Goal: Task Accomplishment & Management: Manage account settings

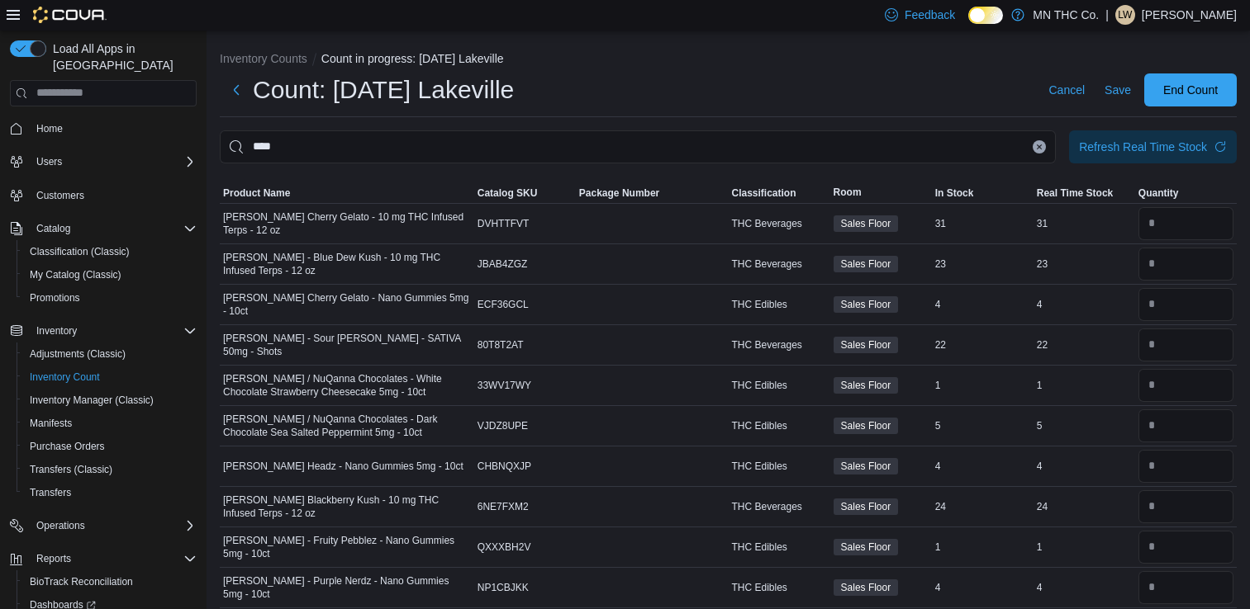
scroll to position [2, 0]
click at [1179, 375] on input "number" at bounding box center [1185, 384] width 95 height 33
type input "*"
click at [1168, 426] on input "number" at bounding box center [1185, 424] width 95 height 33
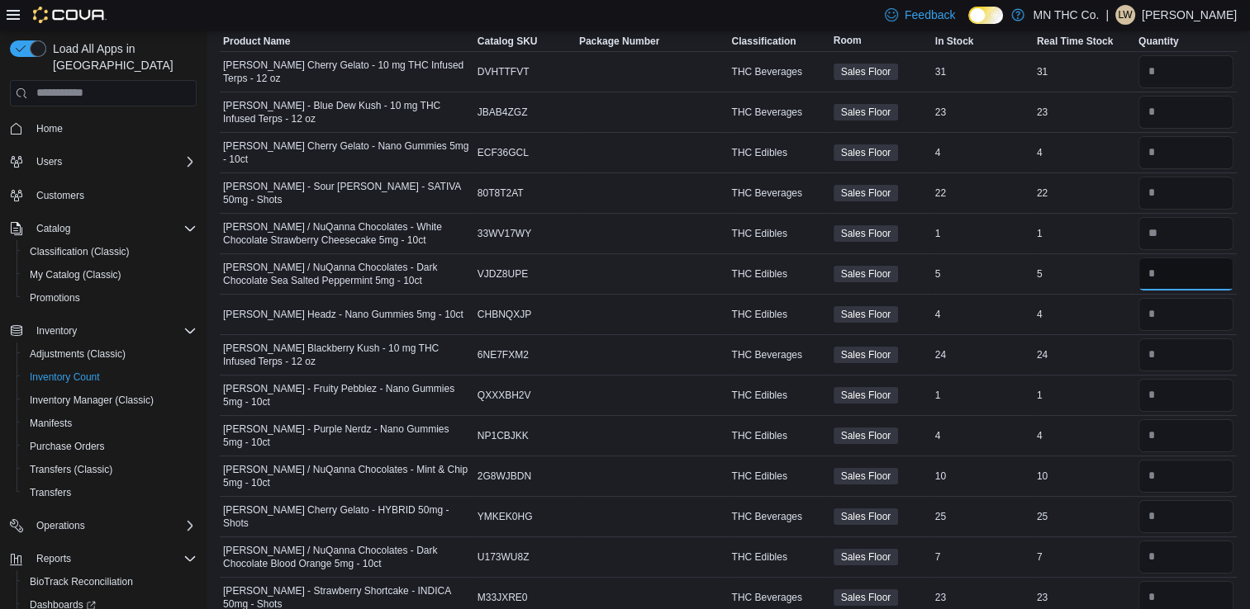
scroll to position [154, 0]
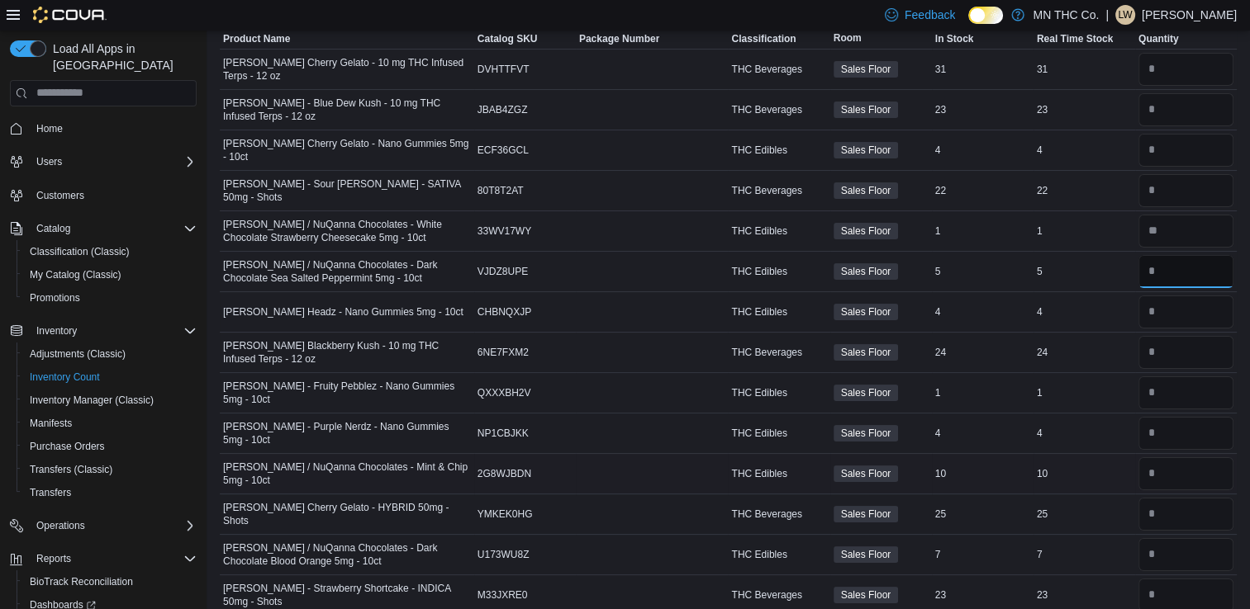
type input "*"
click at [1179, 471] on input "number" at bounding box center [1185, 474] width 95 height 33
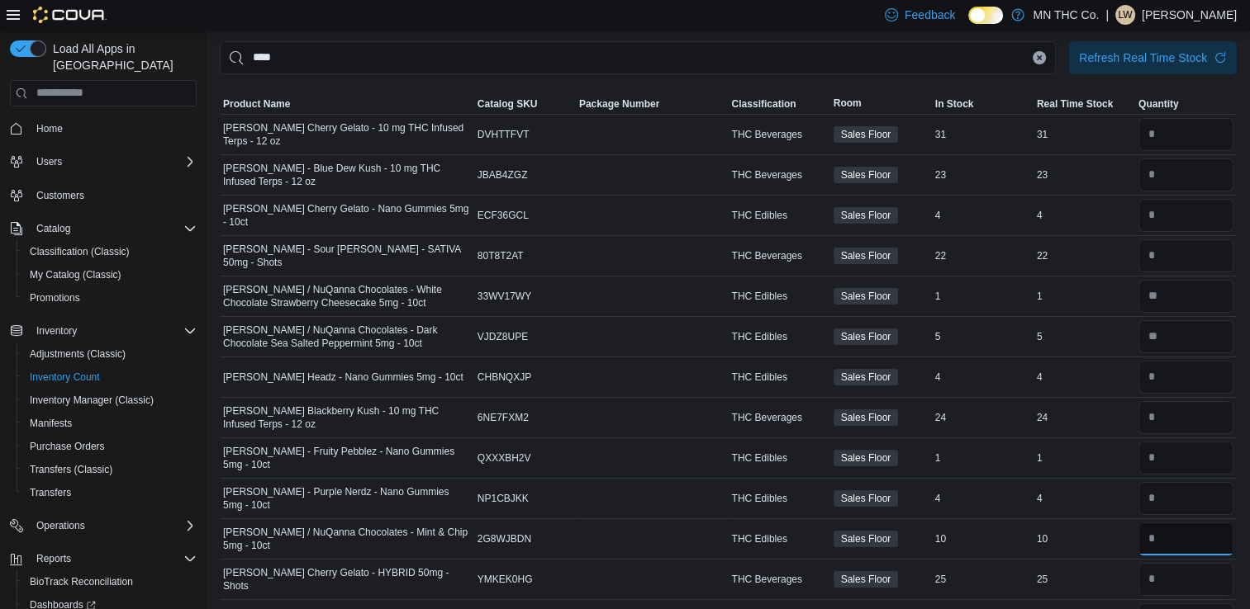
scroll to position [81, 0]
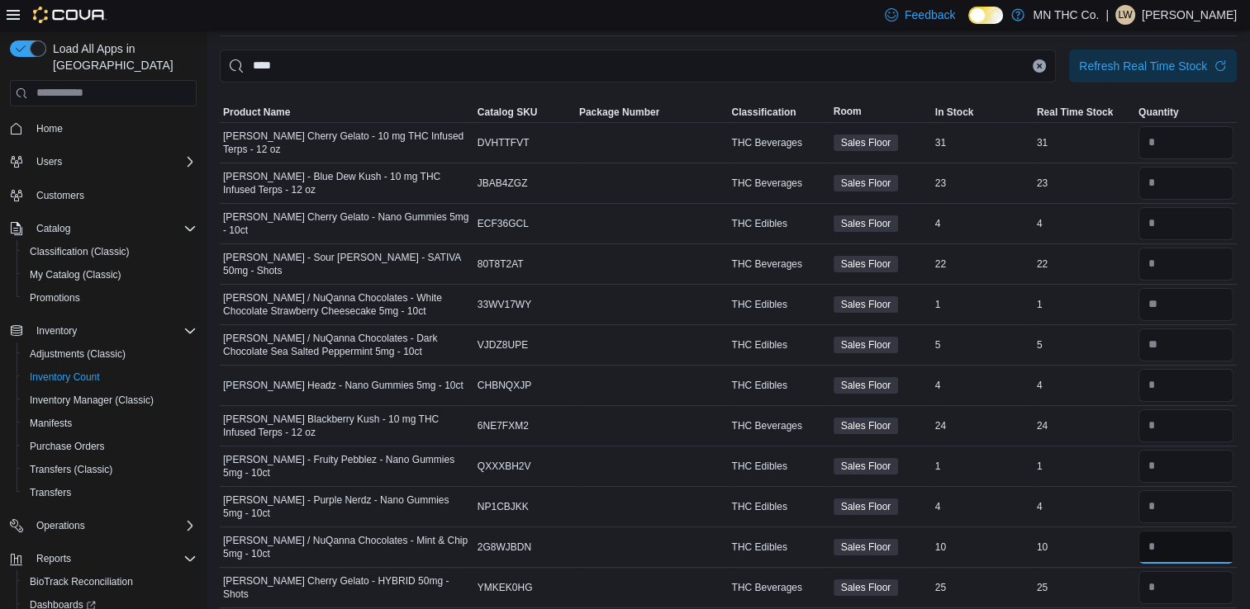
type input "*"
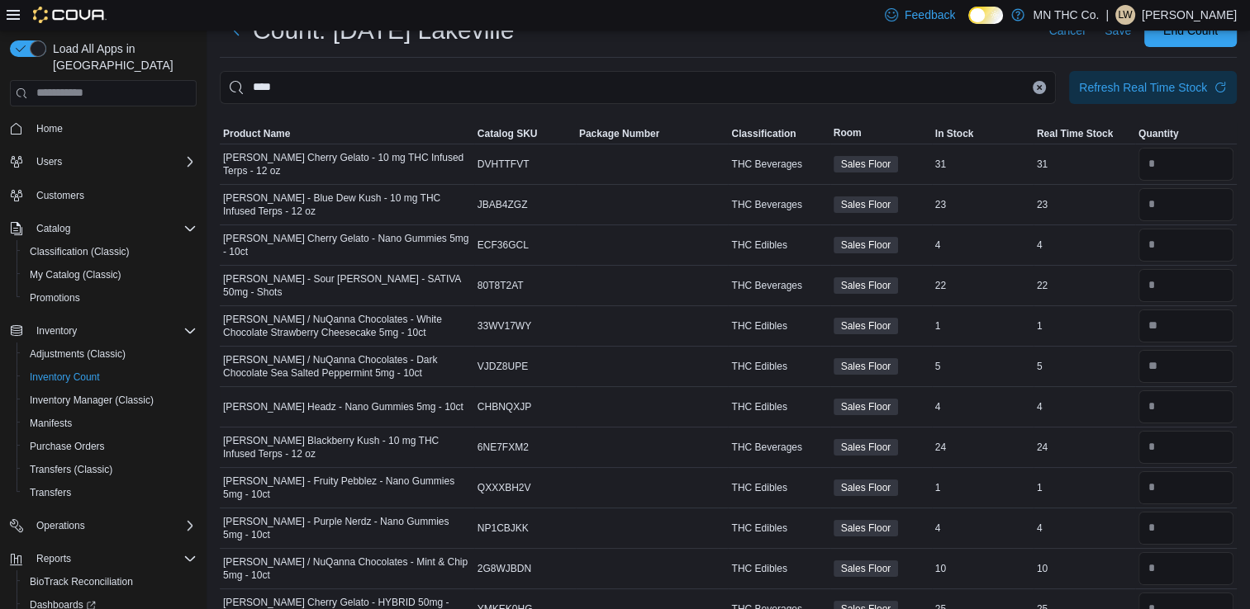
scroll to position [0, 0]
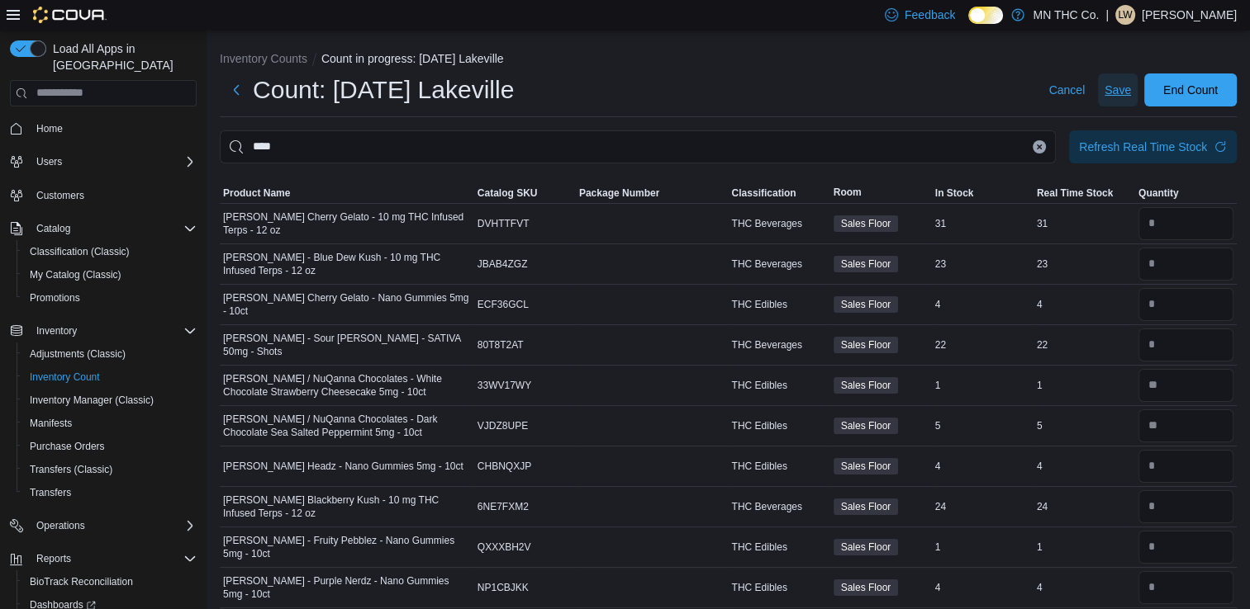
click at [1130, 91] on span "Save" at bounding box center [1117, 90] width 26 height 17
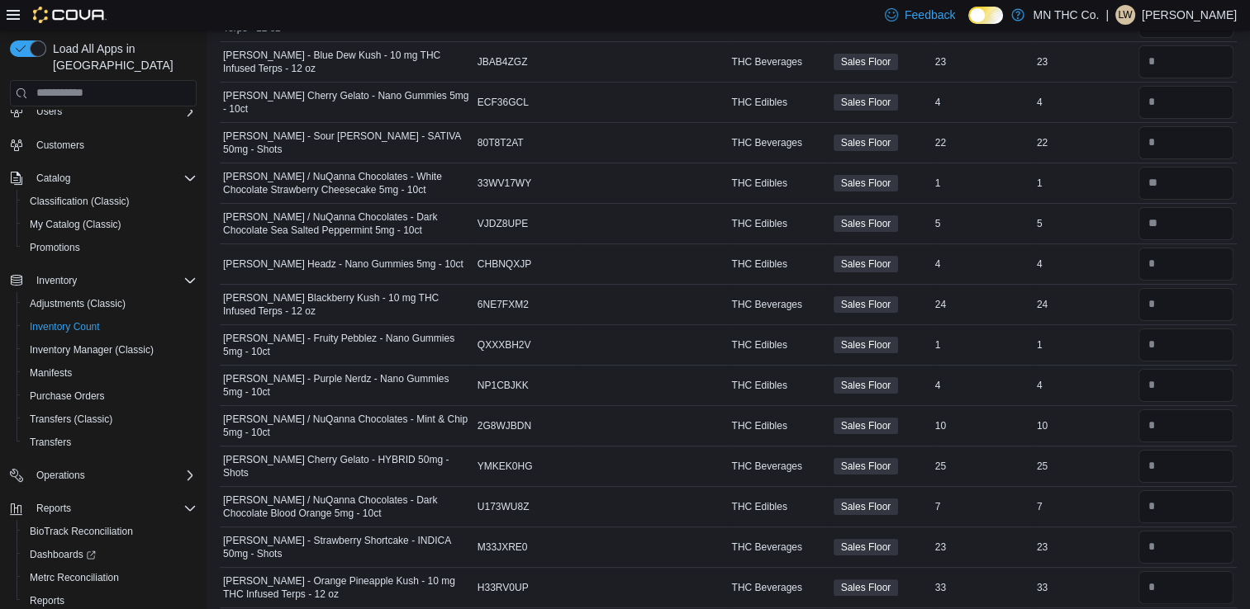
scroll to position [211, 0]
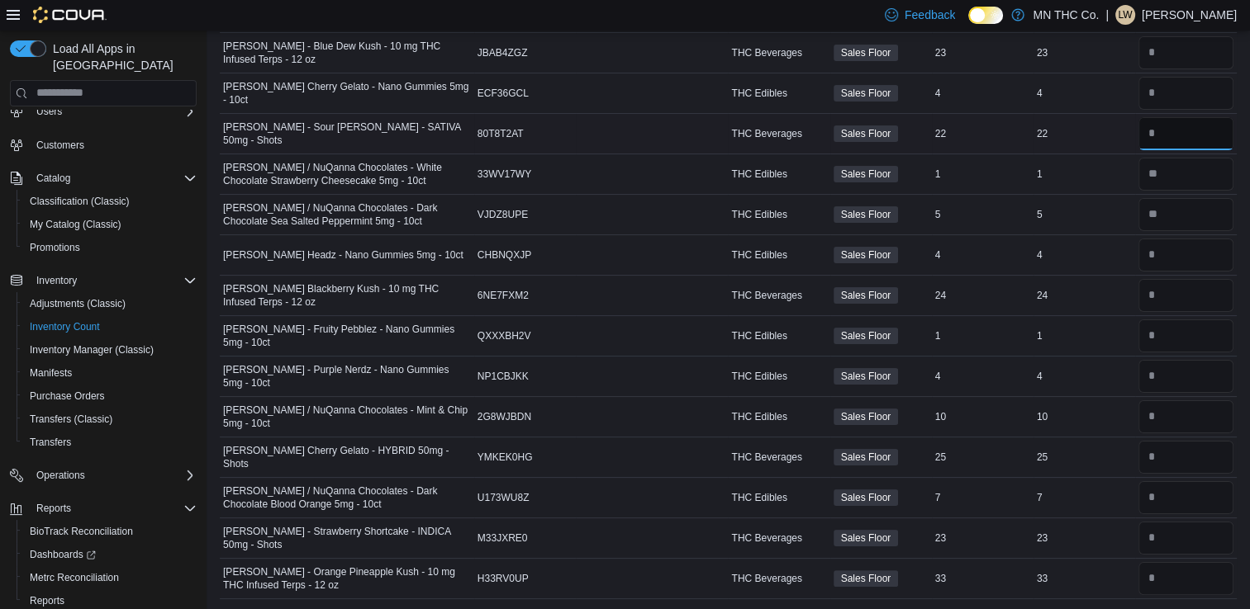
click at [1181, 131] on input "number" at bounding box center [1185, 133] width 95 height 33
type input "**"
click at [1172, 542] on input "number" at bounding box center [1185, 538] width 95 height 33
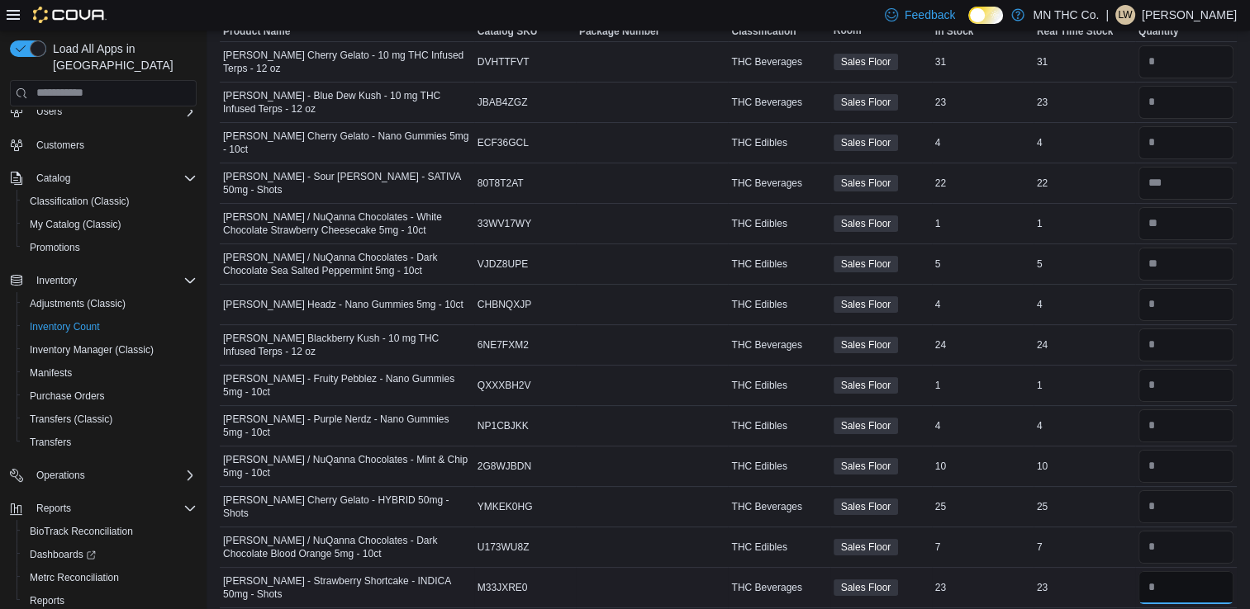
scroll to position [156, 0]
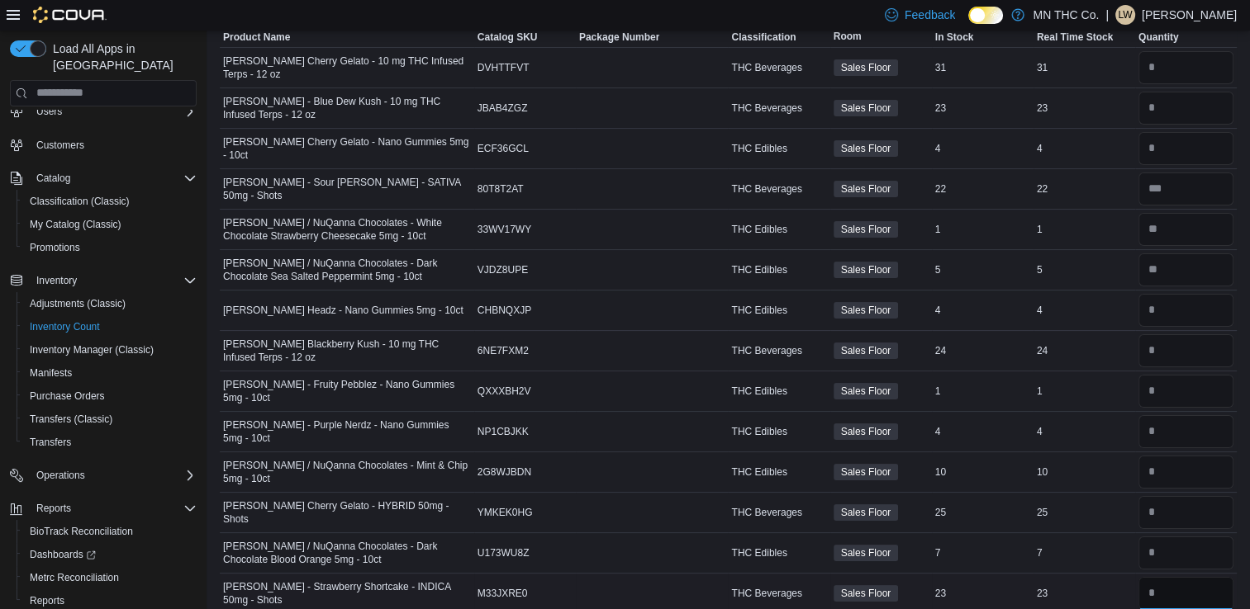
type input "**"
click at [258, 231] on span "[PERSON_NAME] / NuQanna Chocolates - White Chocolate Strawberry Cheesecake 5mg …" at bounding box center [347, 229] width 248 height 26
click at [1174, 69] on input "number" at bounding box center [1185, 67] width 95 height 33
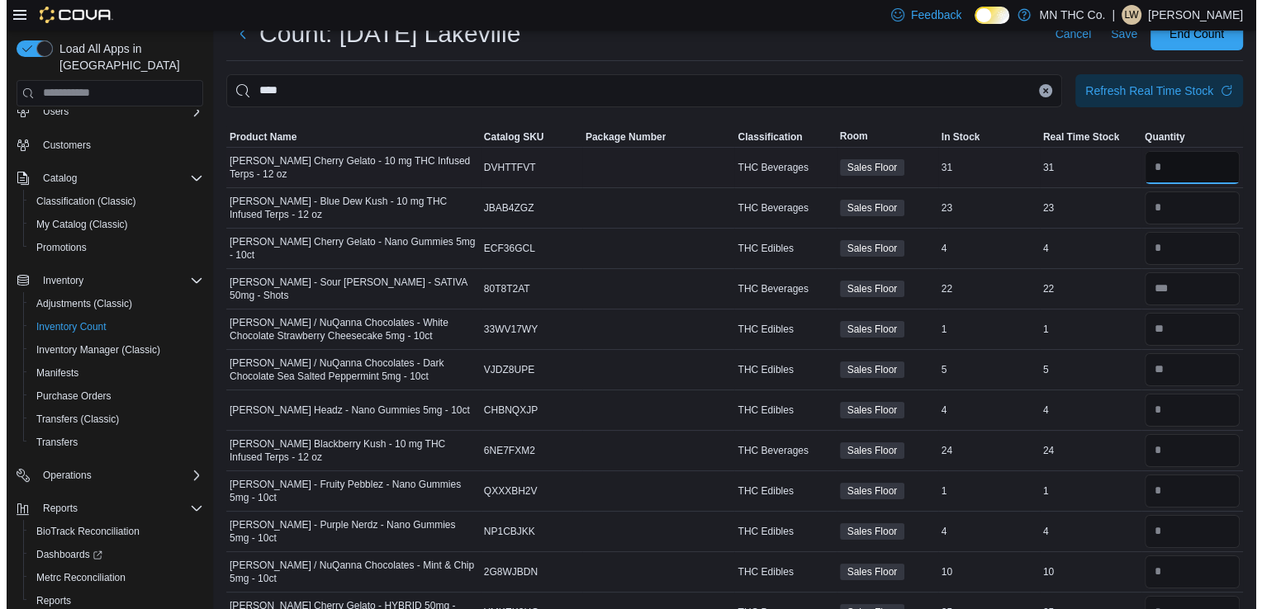
scroll to position [0, 0]
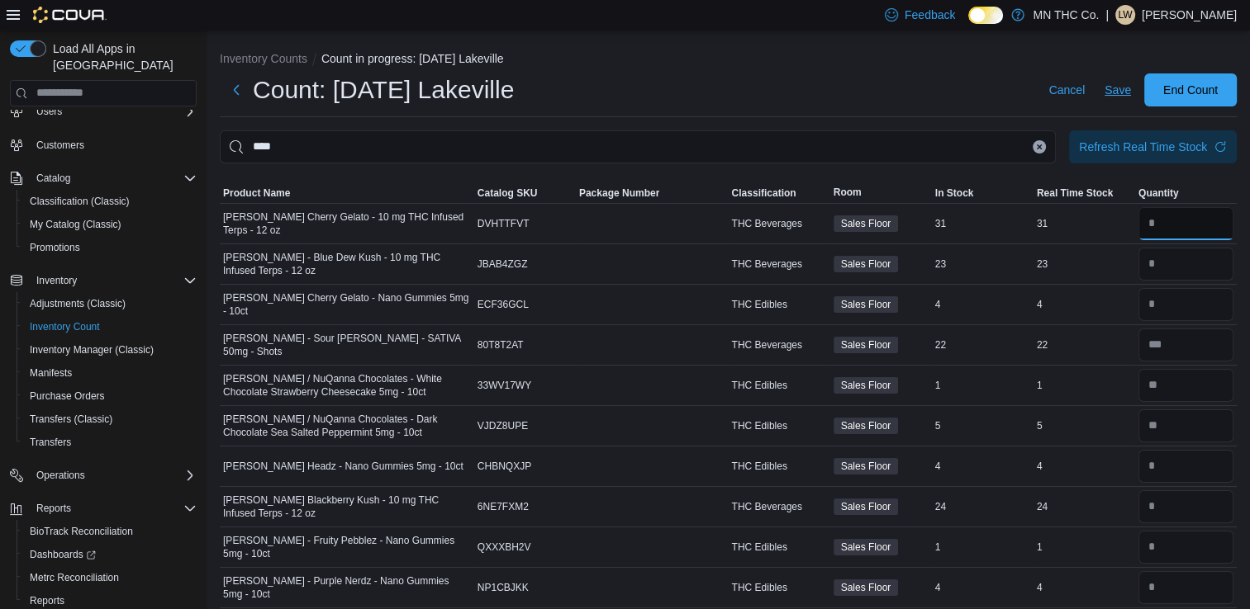
type input "**"
click at [1131, 88] on span "Save" at bounding box center [1117, 90] width 26 height 17
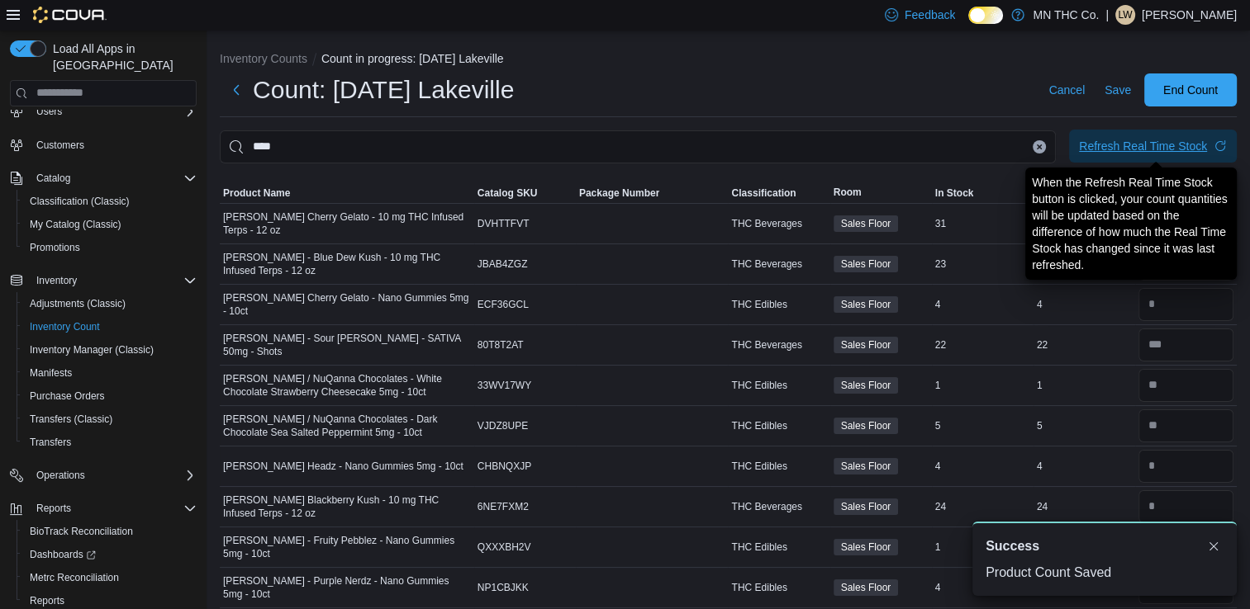
click at [1126, 148] on div "Refresh Real Time Stock" at bounding box center [1143, 146] width 128 height 17
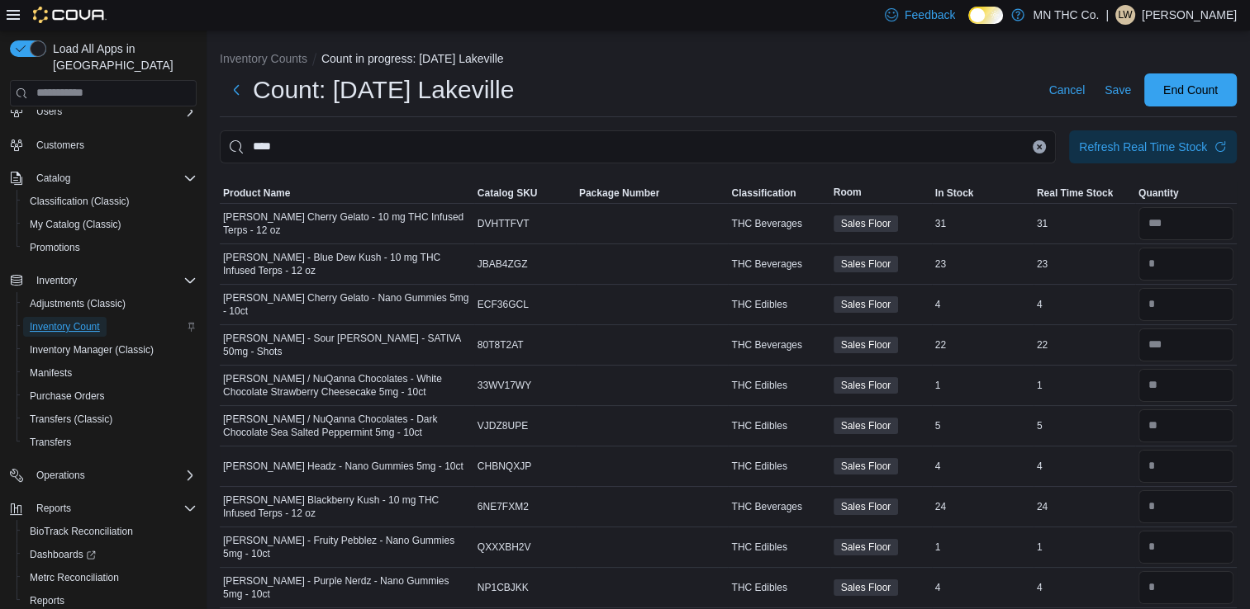
click at [66, 320] on span "Inventory Count" at bounding box center [65, 326] width 70 height 13
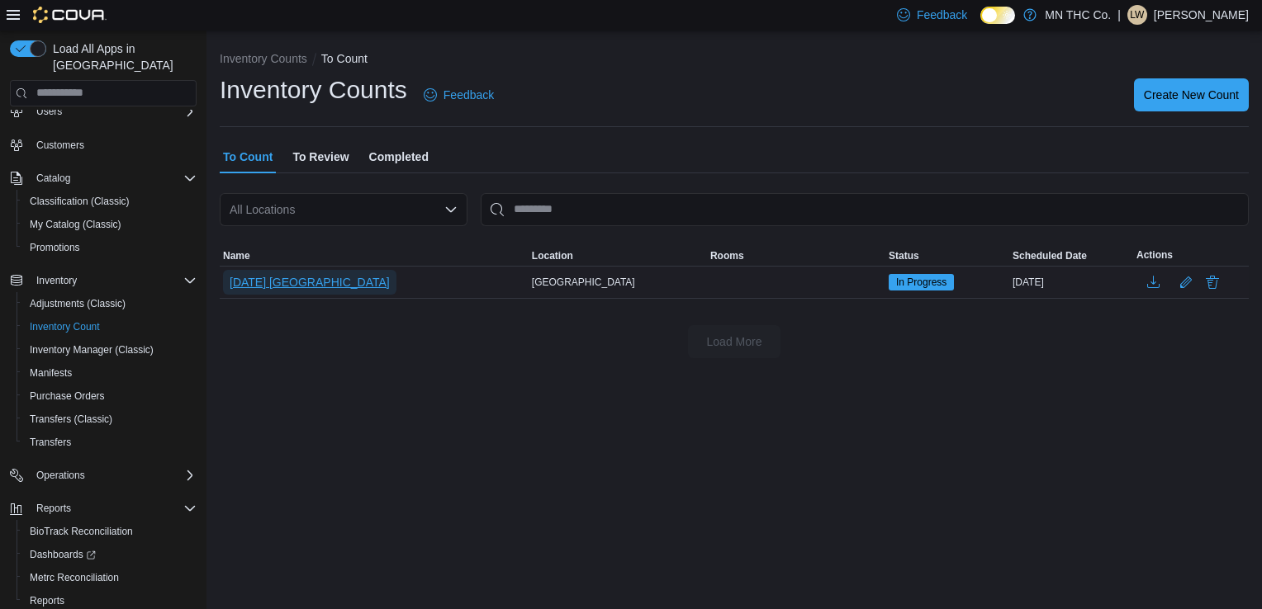
click at [269, 277] on span "[DATE] [GEOGRAPHIC_DATA]" at bounding box center [310, 282] width 160 height 17
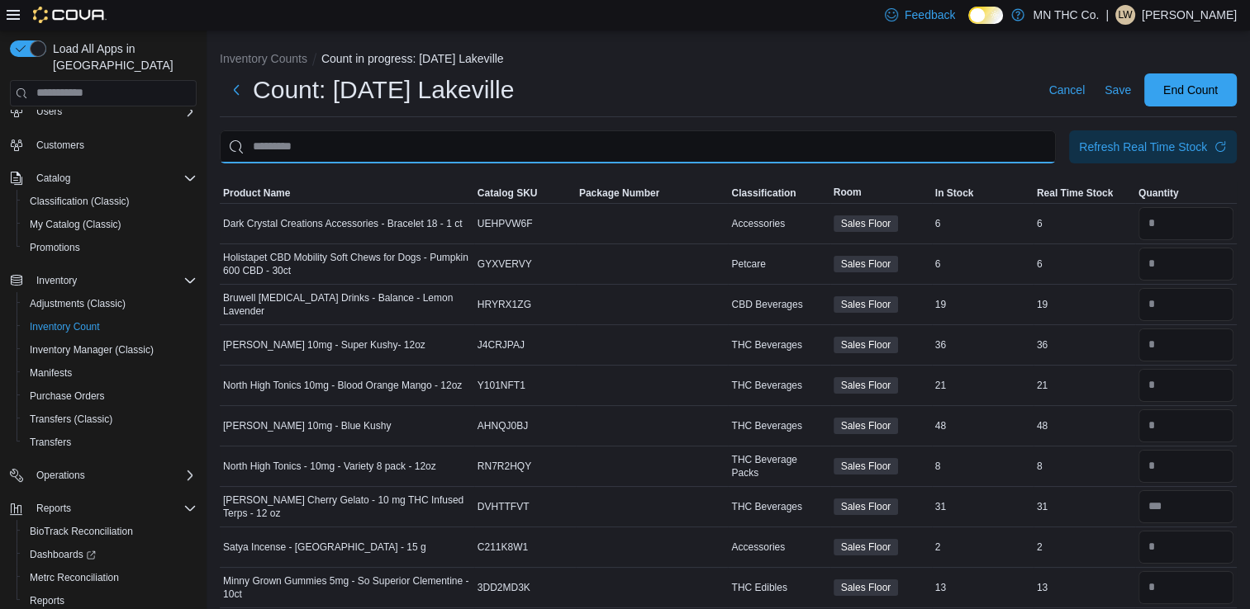
click at [300, 140] on input "This is a search bar. After typing your query, hit enter to filter the results …" at bounding box center [638, 146] width 836 height 33
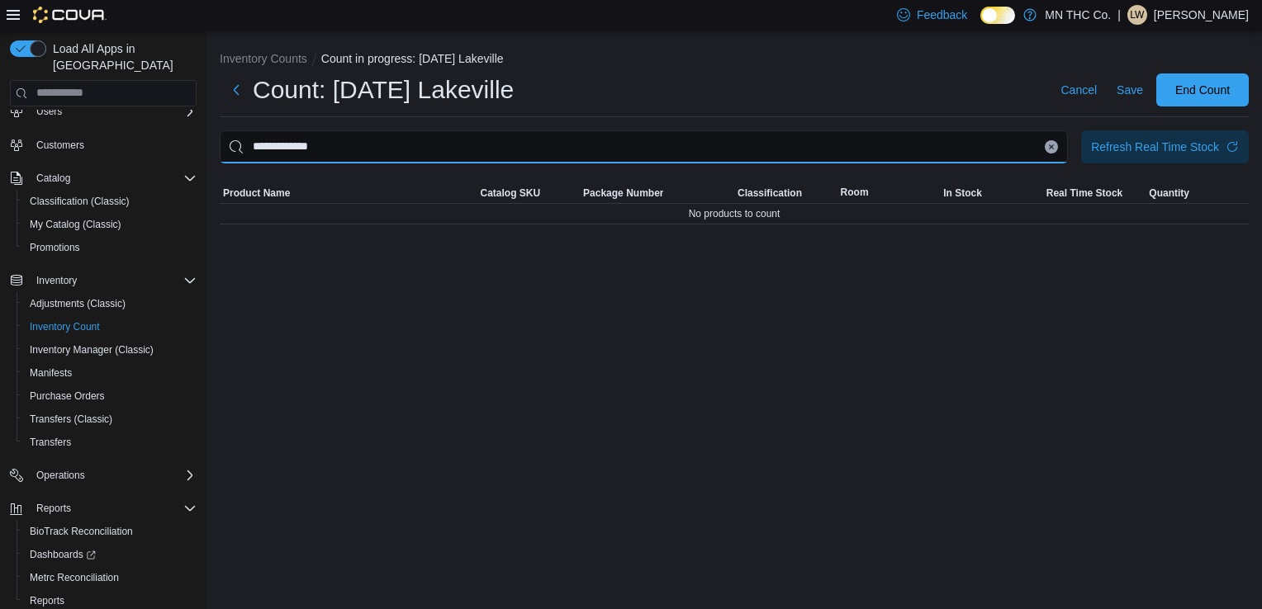
type input "**********"
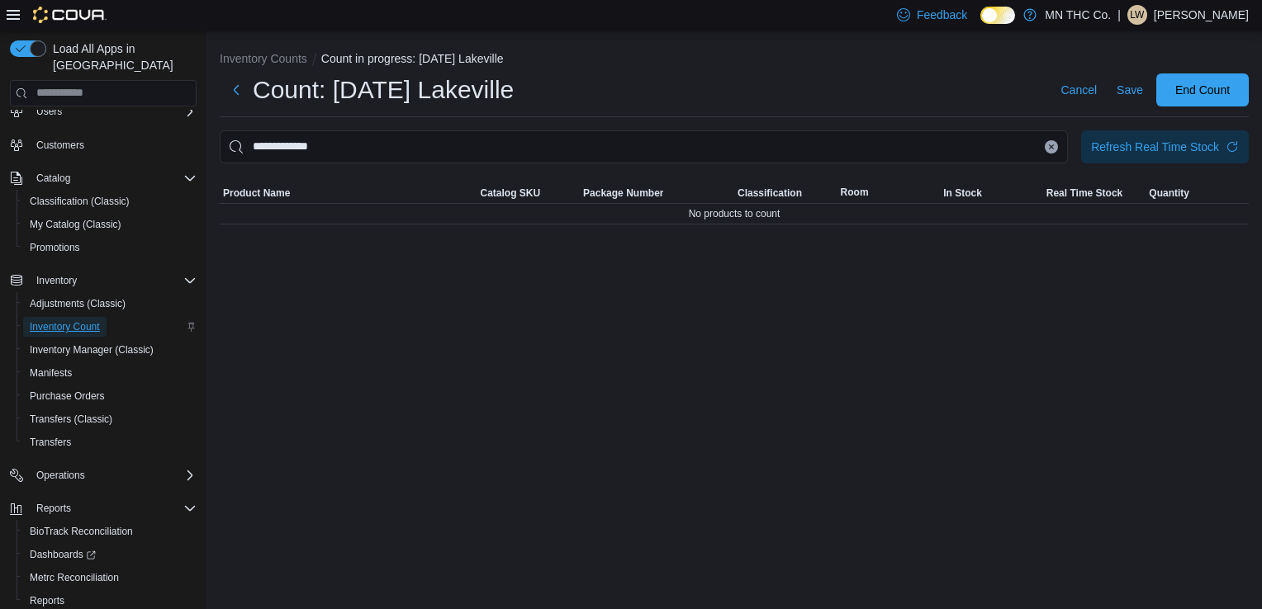
click at [74, 320] on span "Inventory Count" at bounding box center [65, 326] width 70 height 13
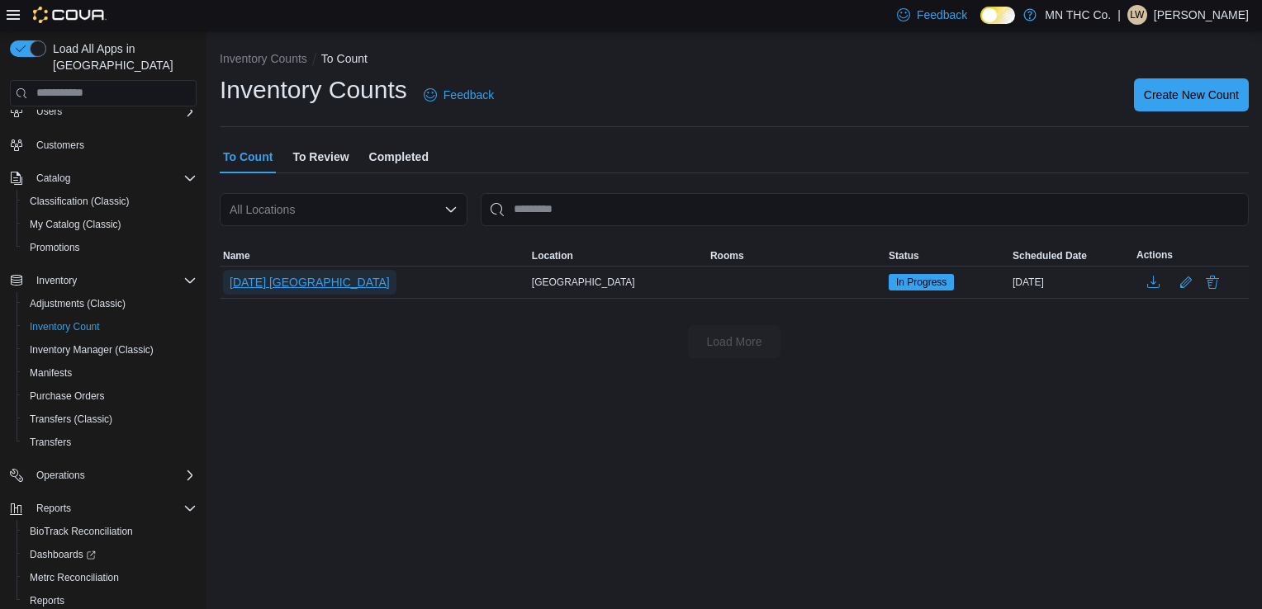
click at [282, 274] on span "[DATE] [GEOGRAPHIC_DATA]" at bounding box center [310, 282] width 160 height 17
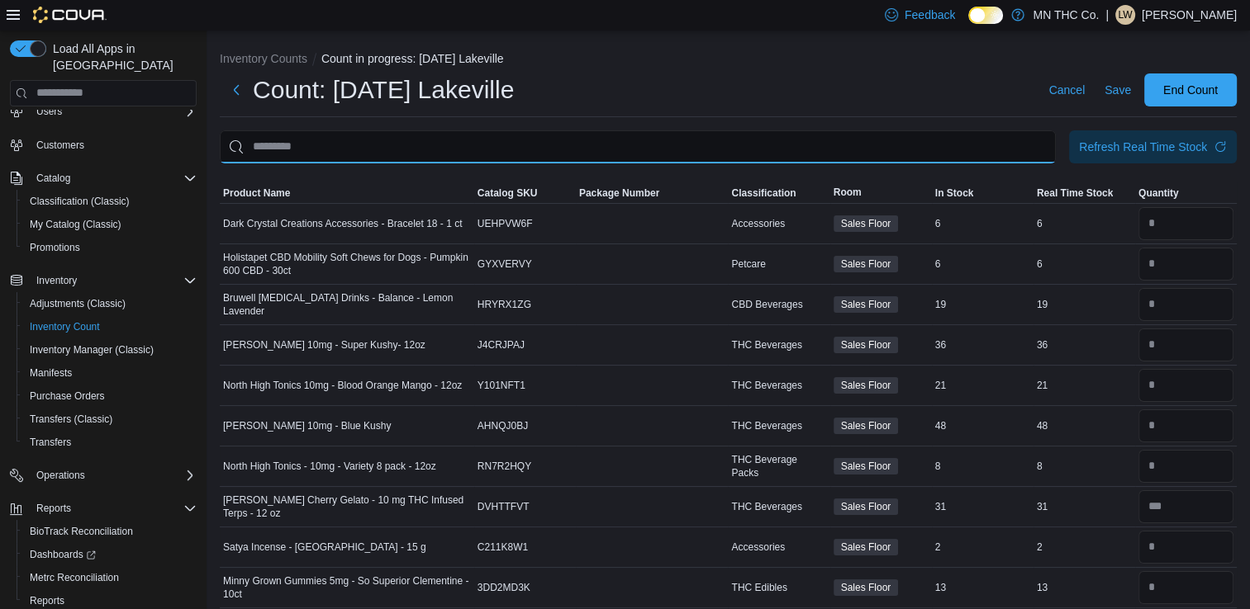
click at [316, 145] on input "This is a search bar. After typing your query, hit enter to filter the results …" at bounding box center [638, 146] width 836 height 33
type input "**********"
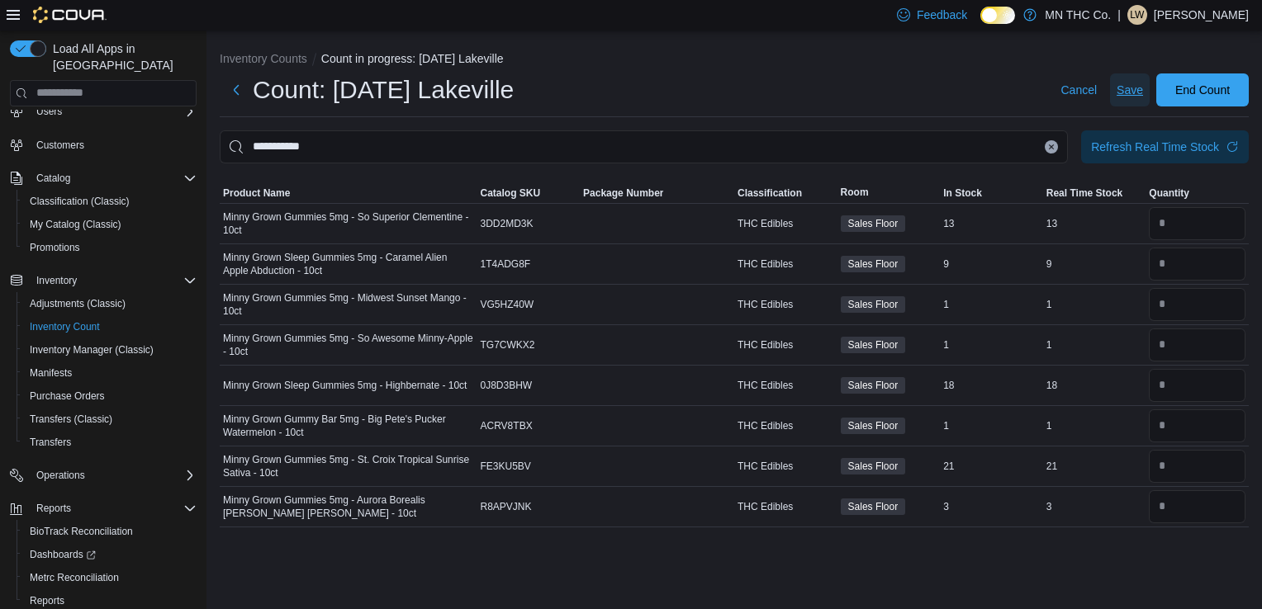
click at [1138, 88] on span "Save" at bounding box center [1130, 90] width 26 height 17
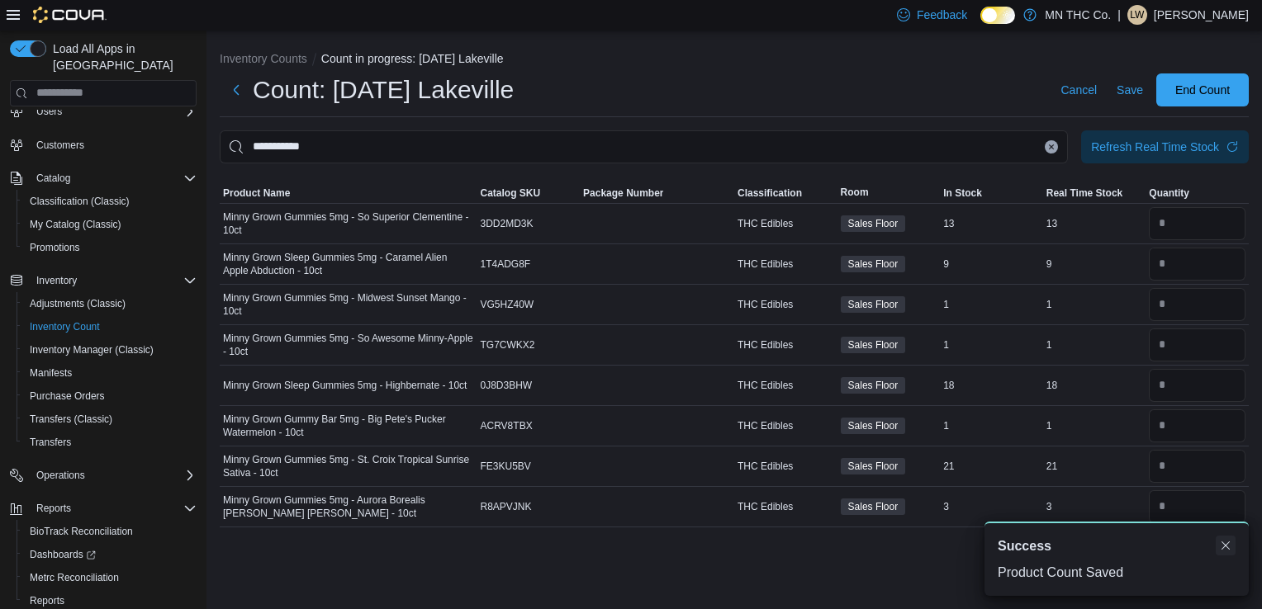
click at [1224, 547] on button "Dismiss toast" at bounding box center [1226, 546] width 20 height 20
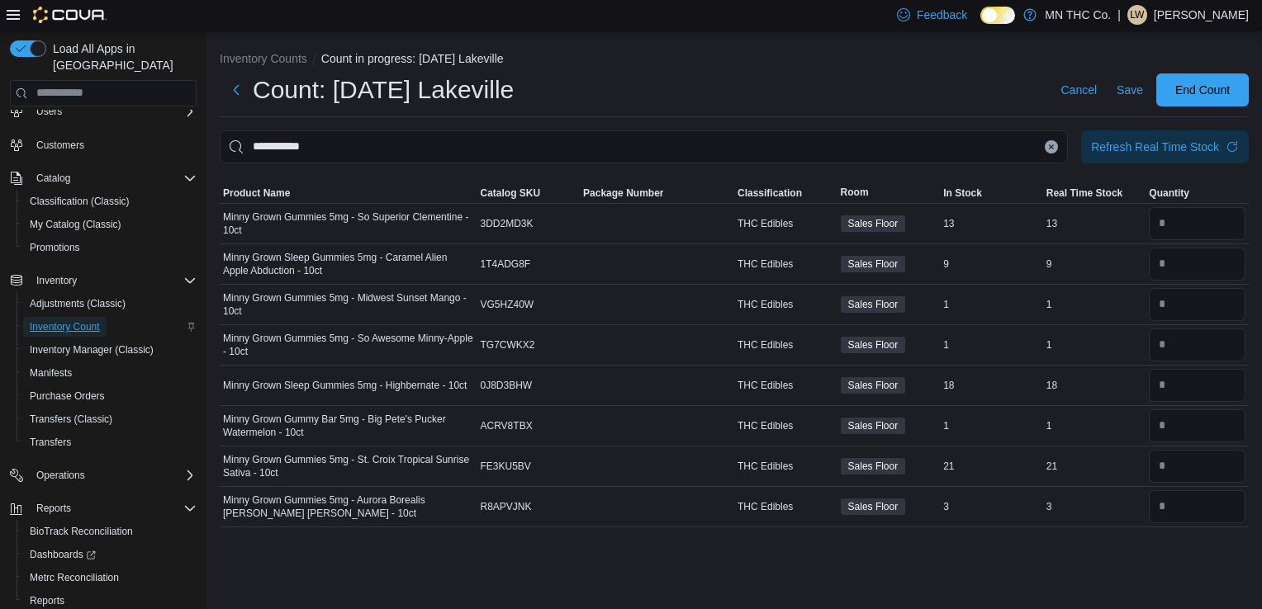
click at [78, 320] on span "Inventory Count" at bounding box center [65, 326] width 70 height 13
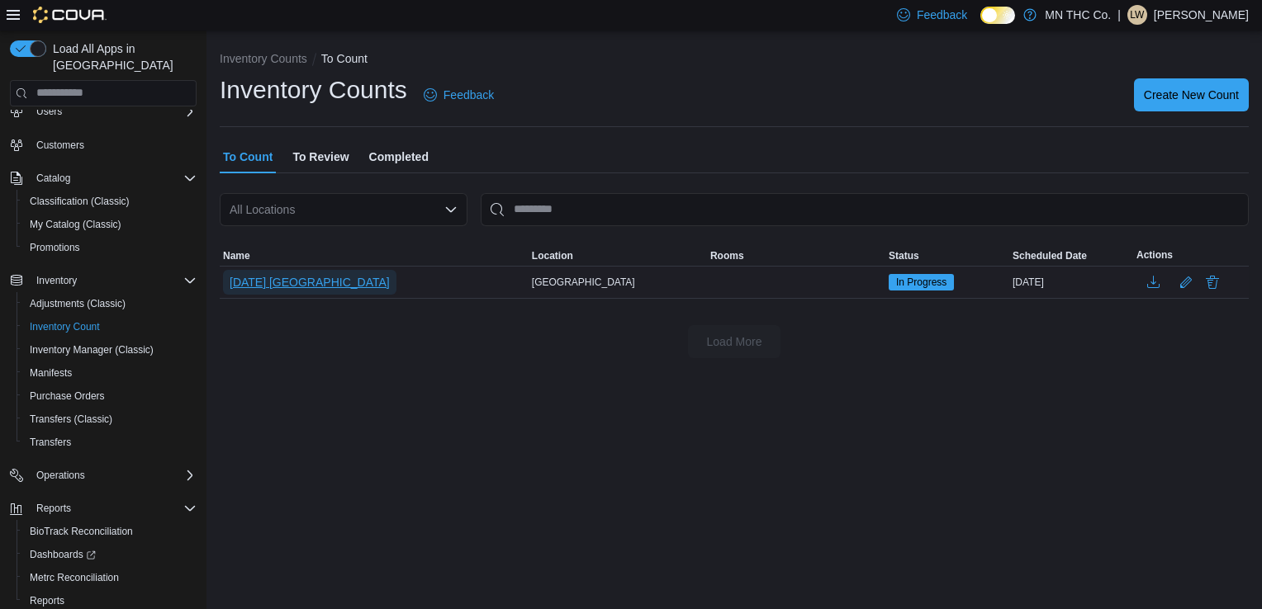
click at [304, 283] on span "[DATE] [GEOGRAPHIC_DATA]" at bounding box center [310, 282] width 160 height 17
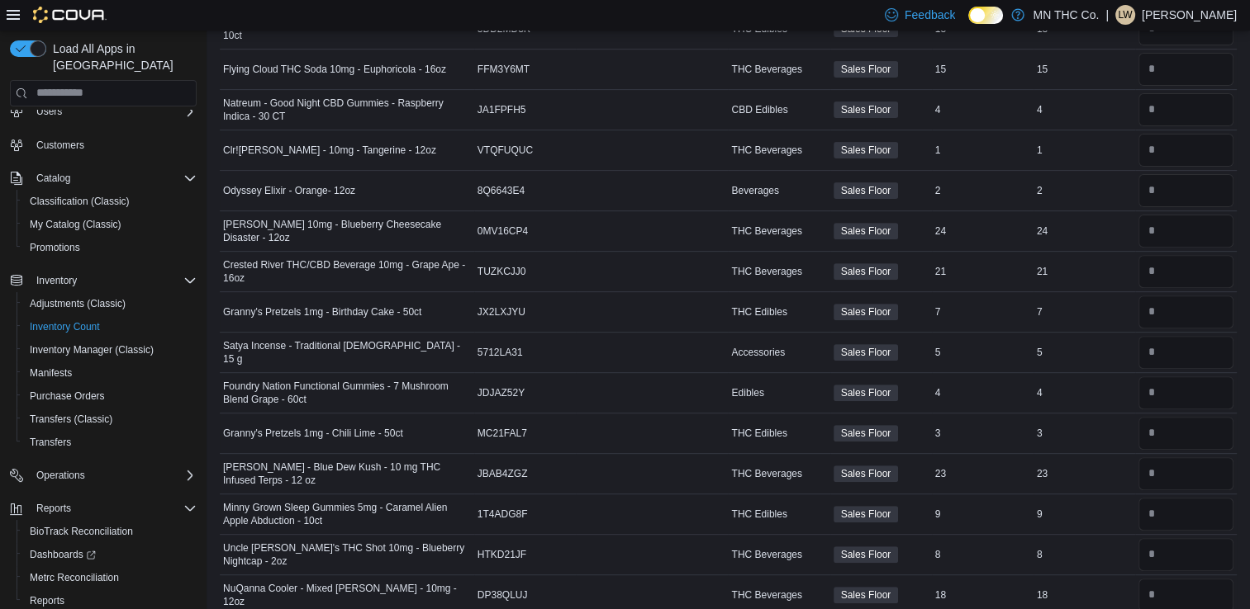
scroll to position [560, 0]
click at [172, 433] on div "Transfers" at bounding box center [109, 443] width 173 height 20
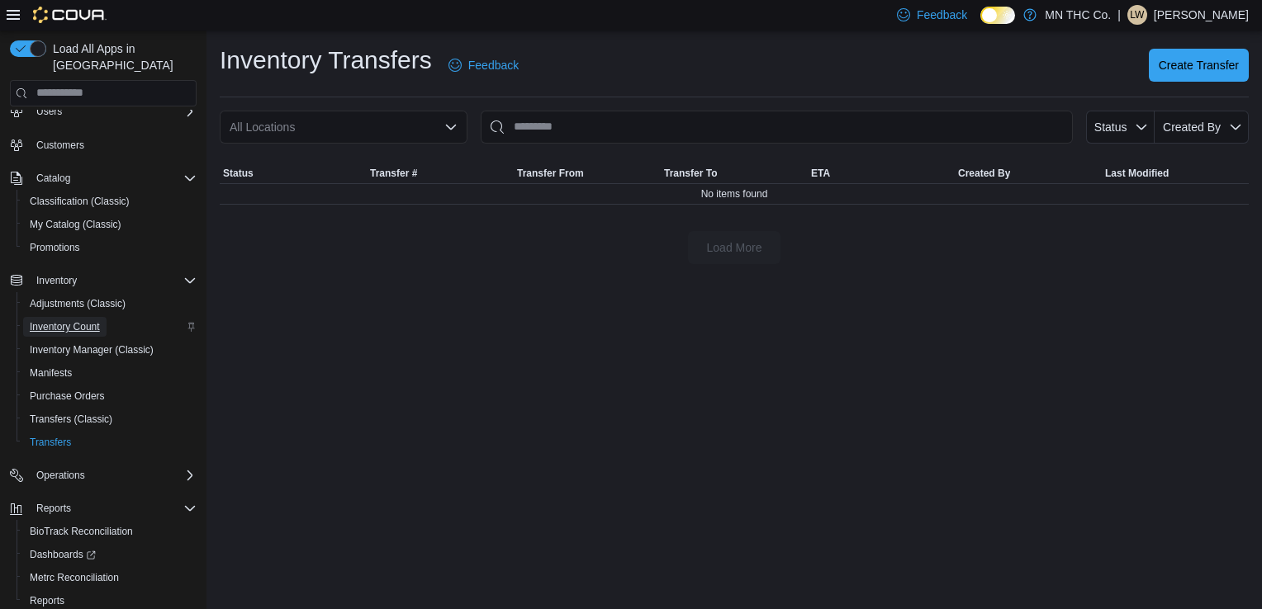
click at [89, 320] on span "Inventory Count" at bounding box center [65, 326] width 70 height 13
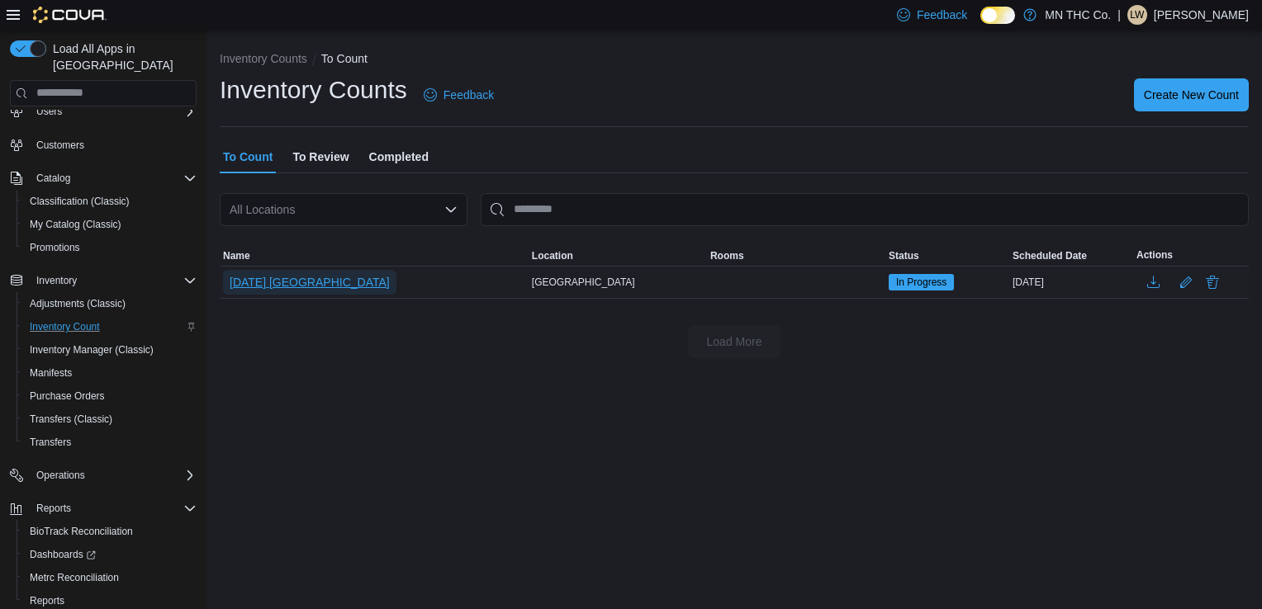
click at [271, 277] on span "[DATE] [GEOGRAPHIC_DATA]" at bounding box center [310, 282] width 160 height 17
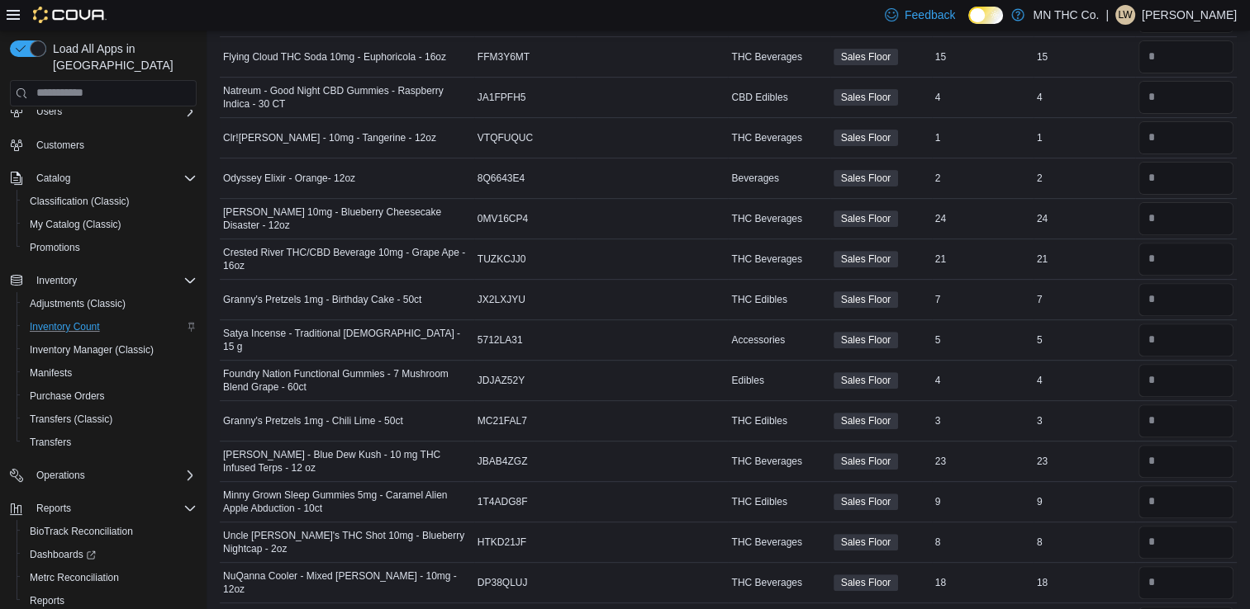
scroll to position [569, 0]
